Goal: Task Accomplishment & Management: Complete application form

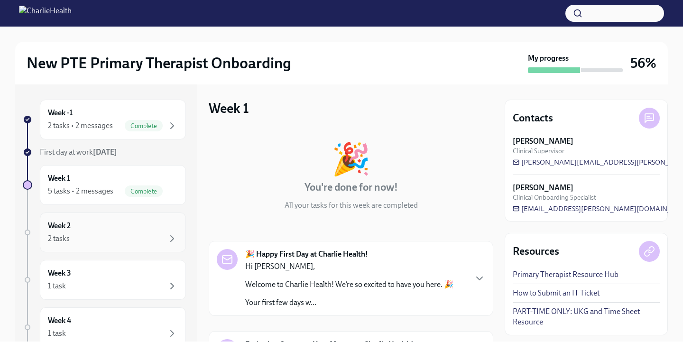
click at [101, 228] on div "Week 2 2 tasks" at bounding box center [113, 233] width 130 height 24
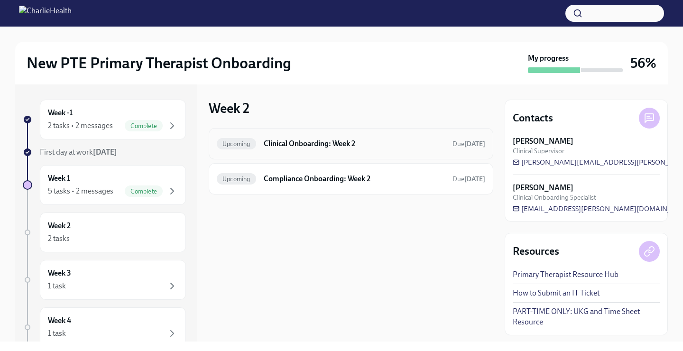
click at [342, 142] on h6 "Clinical Onboarding: Week 2" at bounding box center [354, 144] width 181 height 10
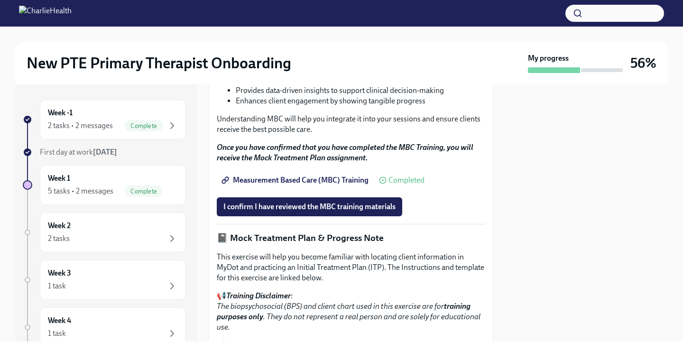
scroll to position [528, 0]
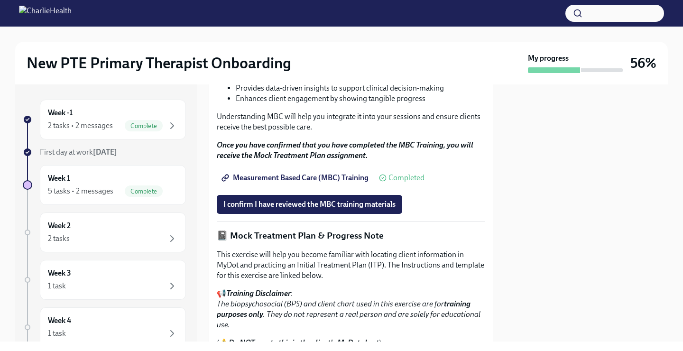
click at [308, 183] on span "Measurement Based Care (MBC) Training" at bounding box center [296, 177] width 145 height 9
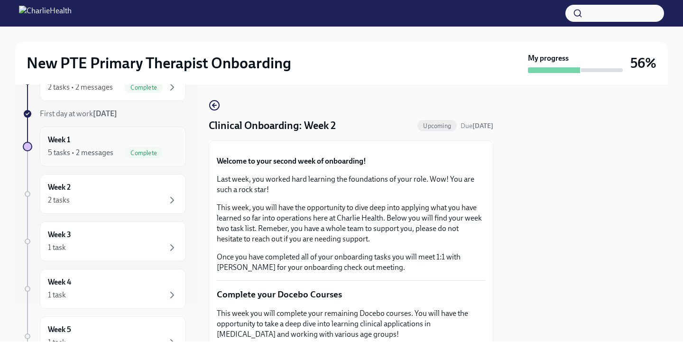
scroll to position [39, 0]
click at [98, 199] on div "2 tasks" at bounding box center [113, 199] width 130 height 11
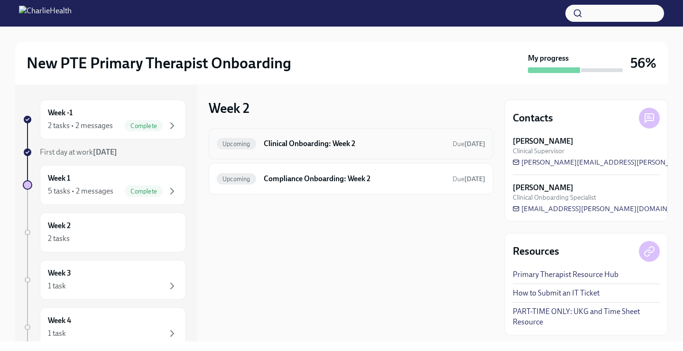
click at [276, 141] on h6 "Clinical Onboarding: Week 2" at bounding box center [354, 144] width 181 height 10
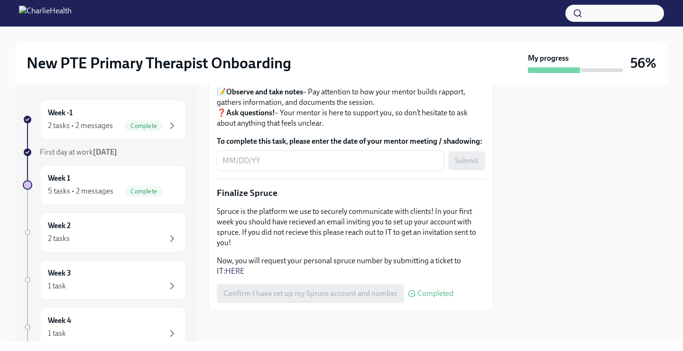
scroll to position [1188, 0]
click at [85, 180] on div "Week 1 5 tasks • 2 messages Complete" at bounding box center [113, 185] width 130 height 24
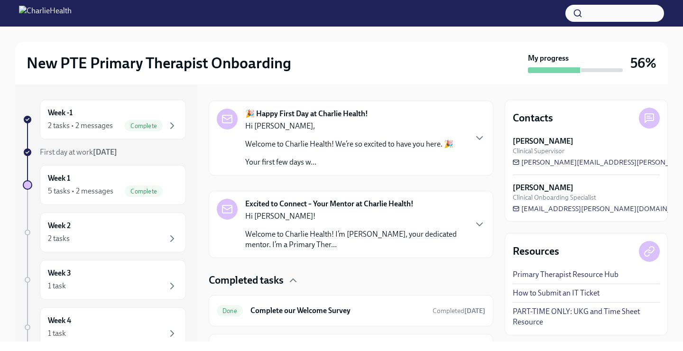
scroll to position [141, 0]
click at [83, 228] on div "Week 2 2 tasks" at bounding box center [113, 233] width 130 height 24
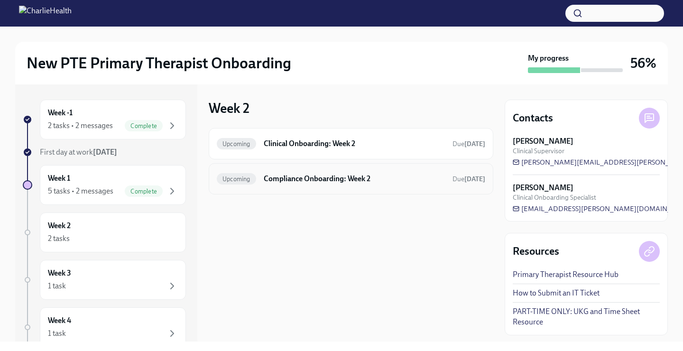
click at [336, 175] on h6 "Compliance Onboarding: Week 2" at bounding box center [354, 179] width 181 height 10
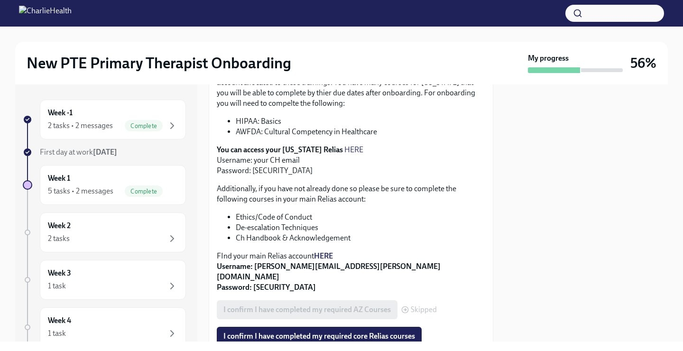
scroll to position [266, 0]
click at [339, 331] on span "I confirm I have completed my required core Relias courses" at bounding box center [320, 335] width 192 height 9
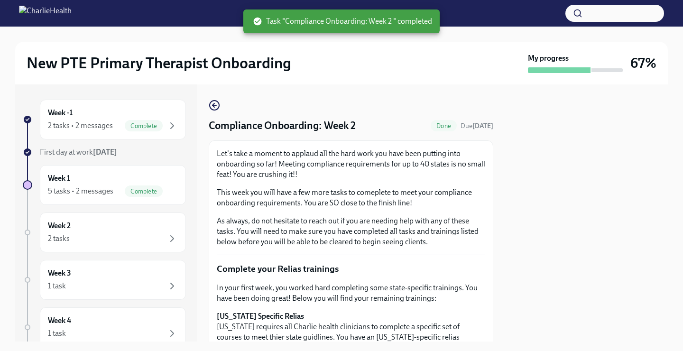
scroll to position [0, 0]
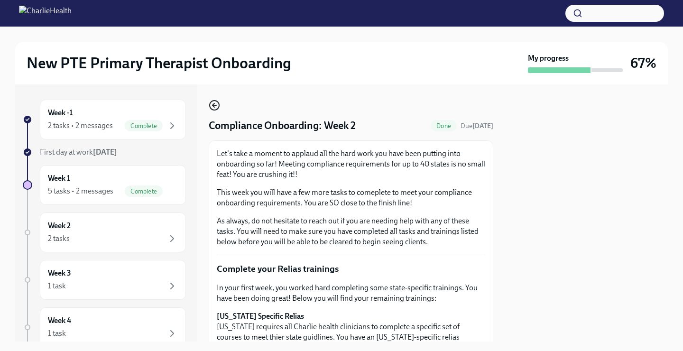
click at [213, 105] on icon "button" at bounding box center [214, 105] width 2 height 4
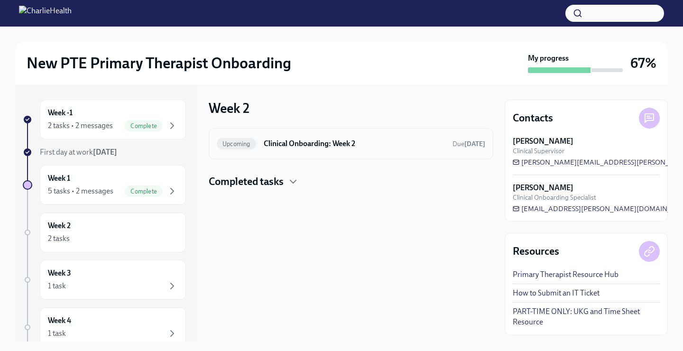
click at [290, 143] on h6 "Clinical Onboarding: Week 2" at bounding box center [354, 144] width 181 height 10
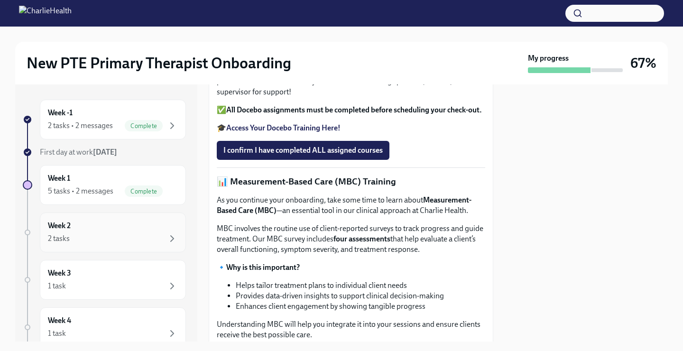
scroll to position [74, 0]
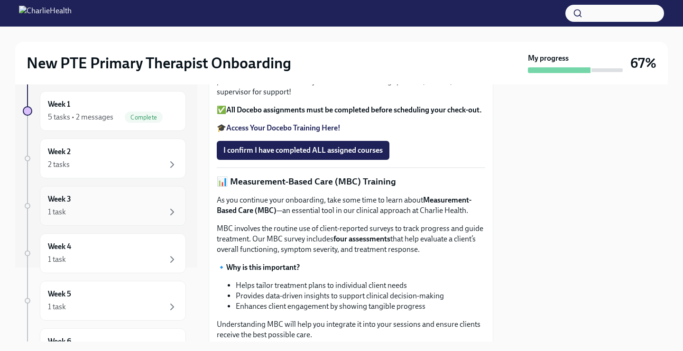
click at [105, 210] on div "1 task" at bounding box center [113, 211] width 130 height 11
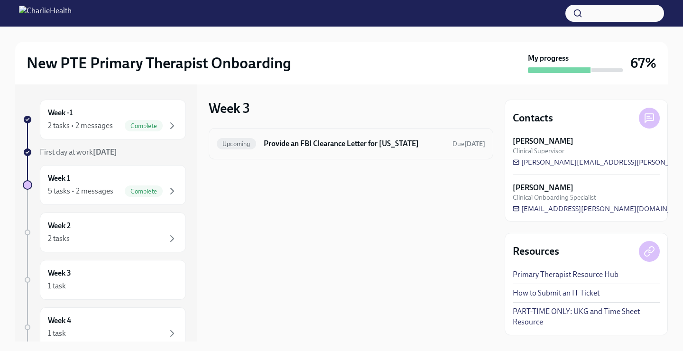
click at [324, 143] on h6 "Provide an FBI Clearance Letter for [US_STATE]" at bounding box center [354, 144] width 181 height 10
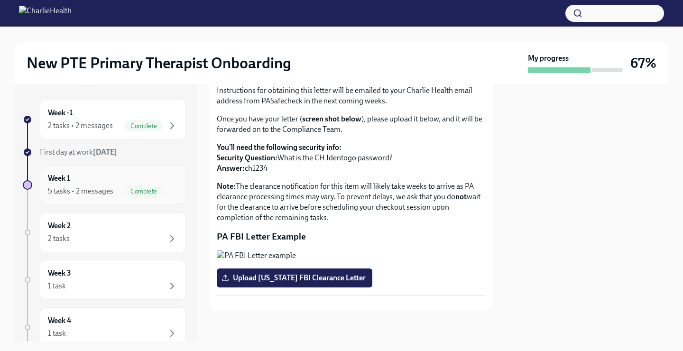
scroll to position [146, 0]
click at [93, 248] on div "Week 2 2 tasks" at bounding box center [113, 233] width 146 height 40
